Goal: Find contact information: Find contact information

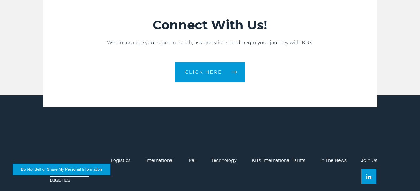
scroll to position [1345, 0]
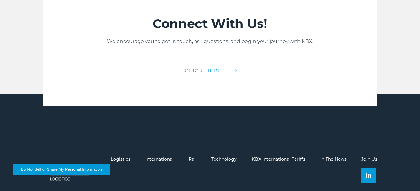
click at [217, 73] on span "CLICK HERE" at bounding box center [203, 71] width 37 height 5
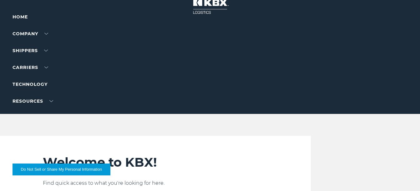
scroll to position [0, 0]
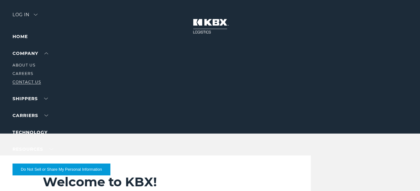
click at [28, 83] on link "Contact Us" at bounding box center [27, 82] width 28 height 5
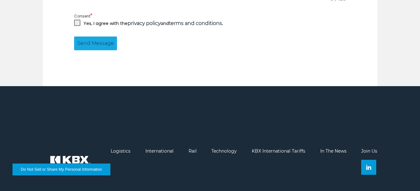
scroll to position [633, 0]
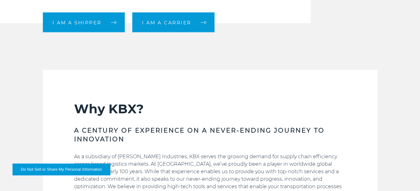
scroll to position [221, 0]
